Goal: Information Seeking & Learning: Learn about a topic

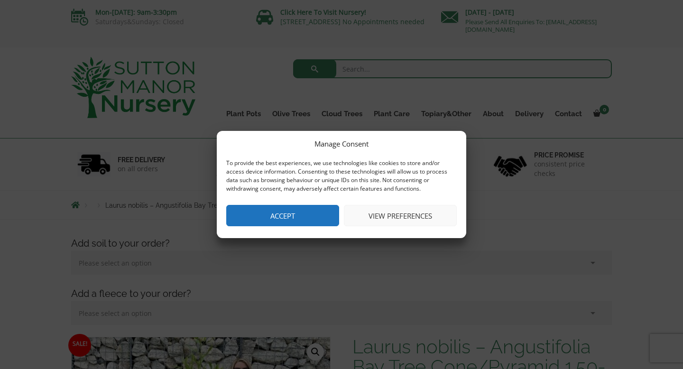
click at [289, 222] on button "Accept" at bounding box center [282, 215] width 113 height 21
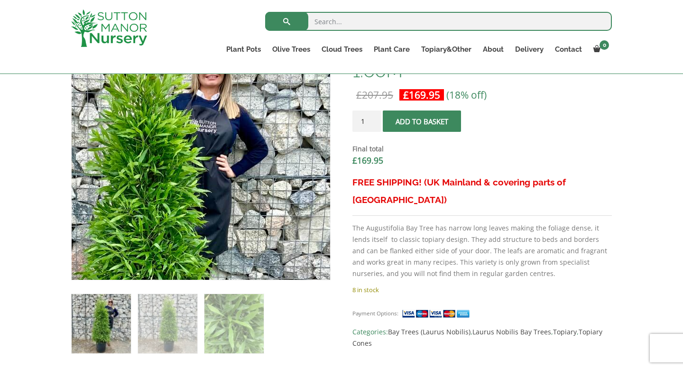
scroll to position [298, 0]
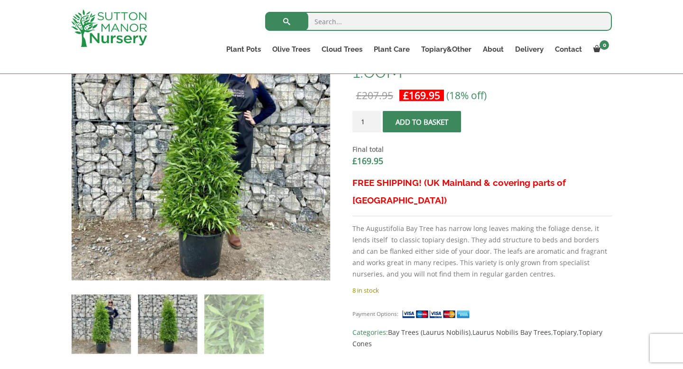
click at [175, 338] on img at bounding box center [167, 324] width 59 height 59
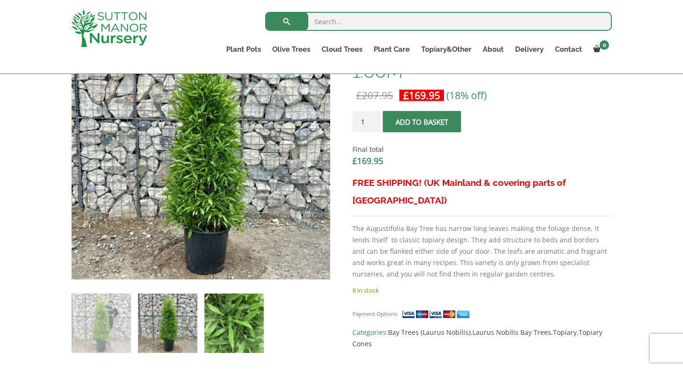
click at [238, 323] on img at bounding box center [233, 323] width 59 height 59
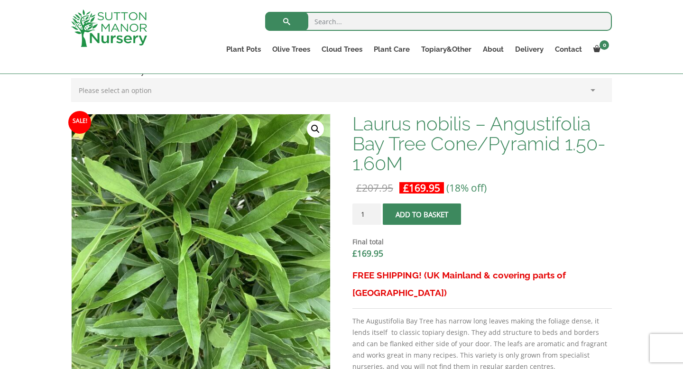
scroll to position [209, 0]
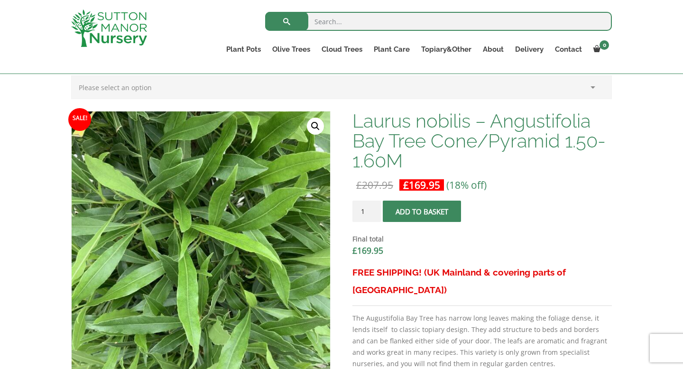
click at [345, 28] on input "search" at bounding box center [438, 21] width 347 height 19
type input "bay"
click at [265, 12] on button "submit" at bounding box center [286, 21] width 43 height 19
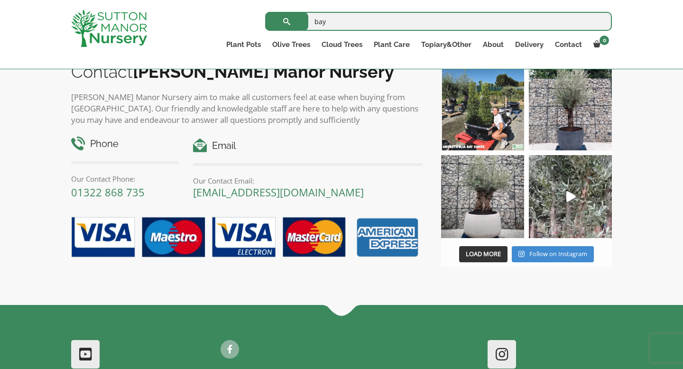
scroll to position [4486, 0]
